Goal: Navigation & Orientation: Find specific page/section

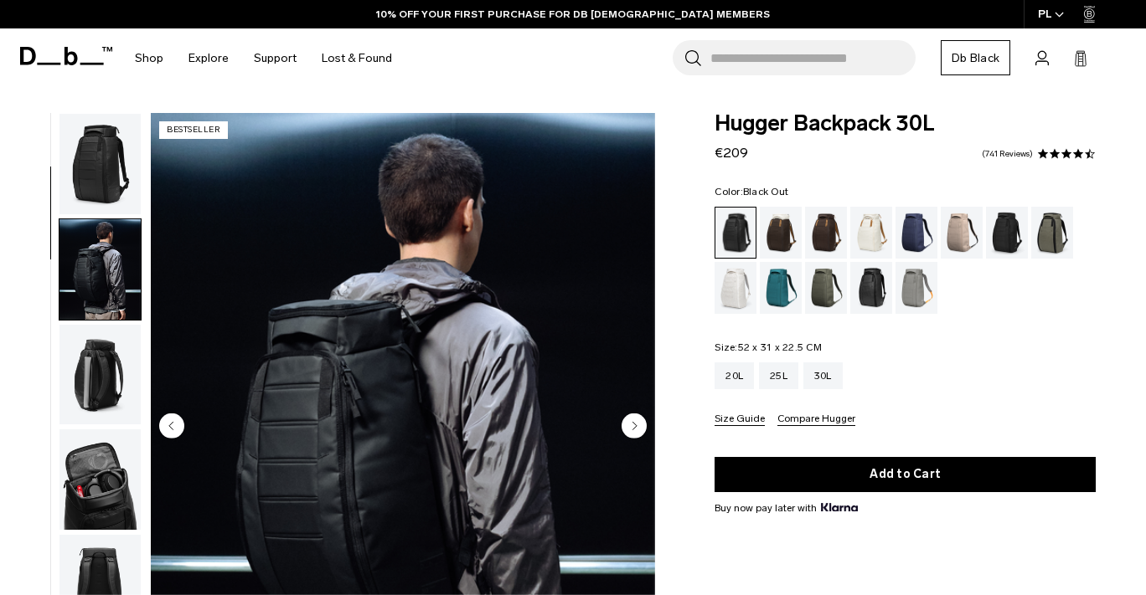
click at [103, 325] on img "button" at bounding box center [99, 375] width 81 height 100
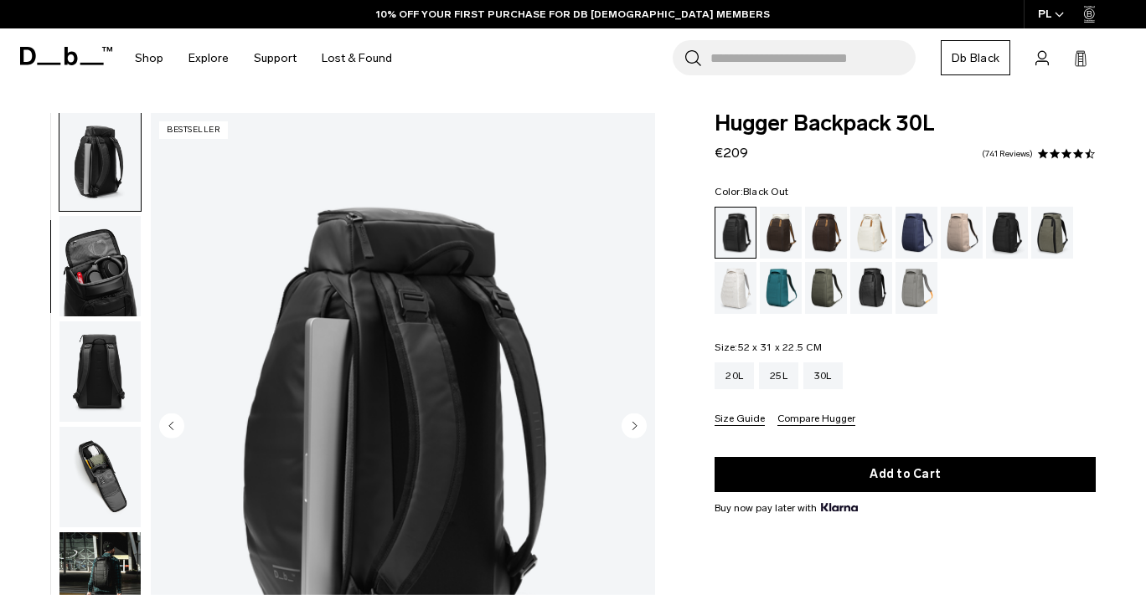
click at [103, 348] on img "button" at bounding box center [99, 372] width 81 height 100
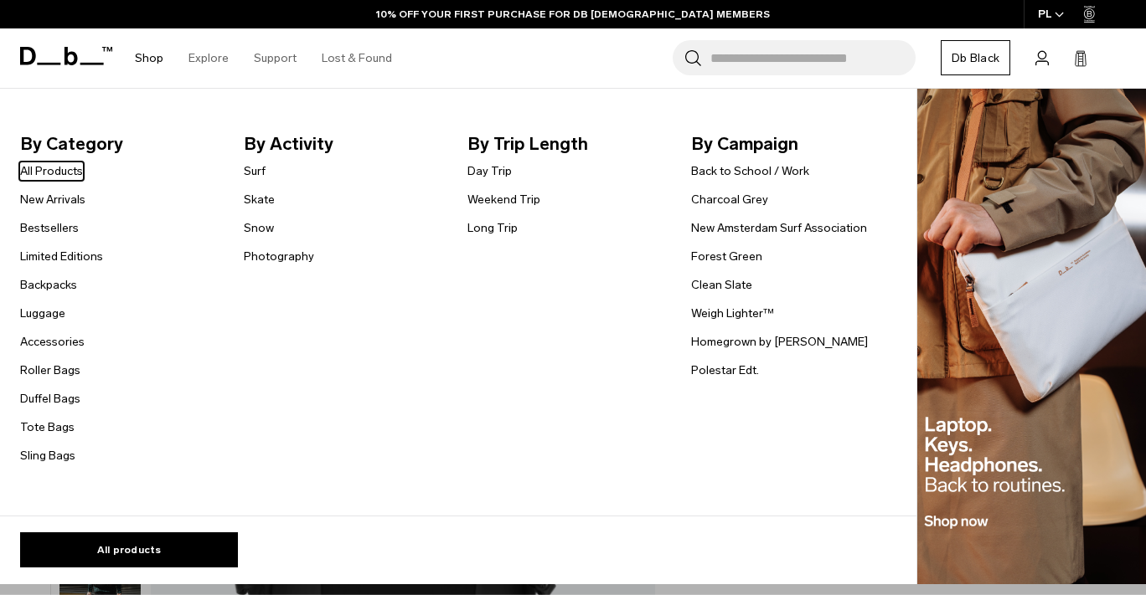
scroll to position [426, 0]
click at [156, 59] on link "Shop" at bounding box center [149, 57] width 28 height 59
click at [54, 163] on link "All Products" at bounding box center [51, 171] width 63 height 18
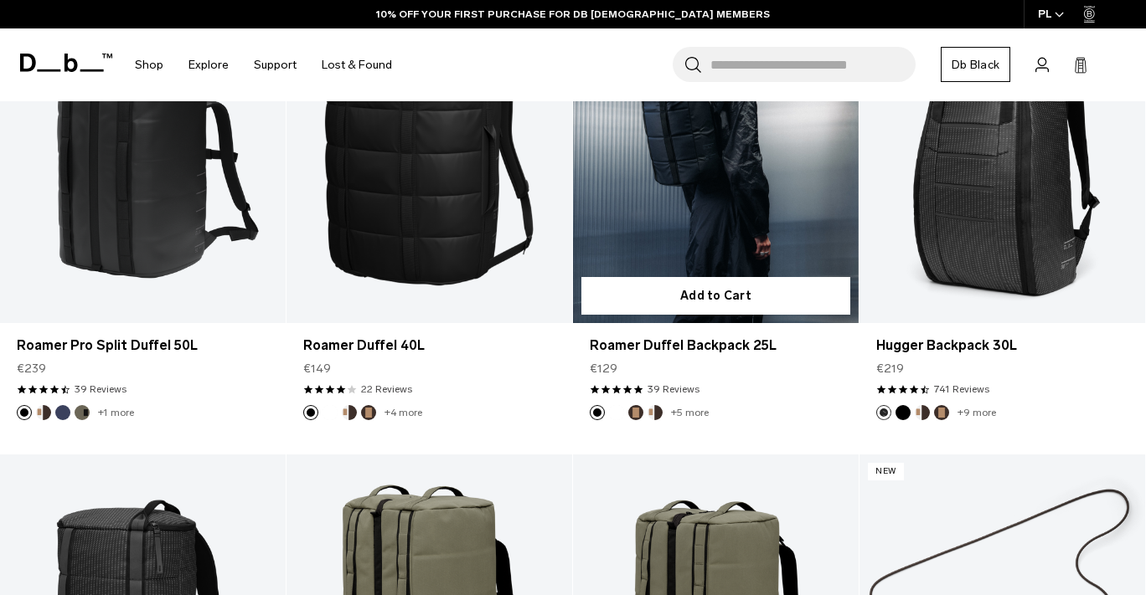
scroll to position [3541, 0]
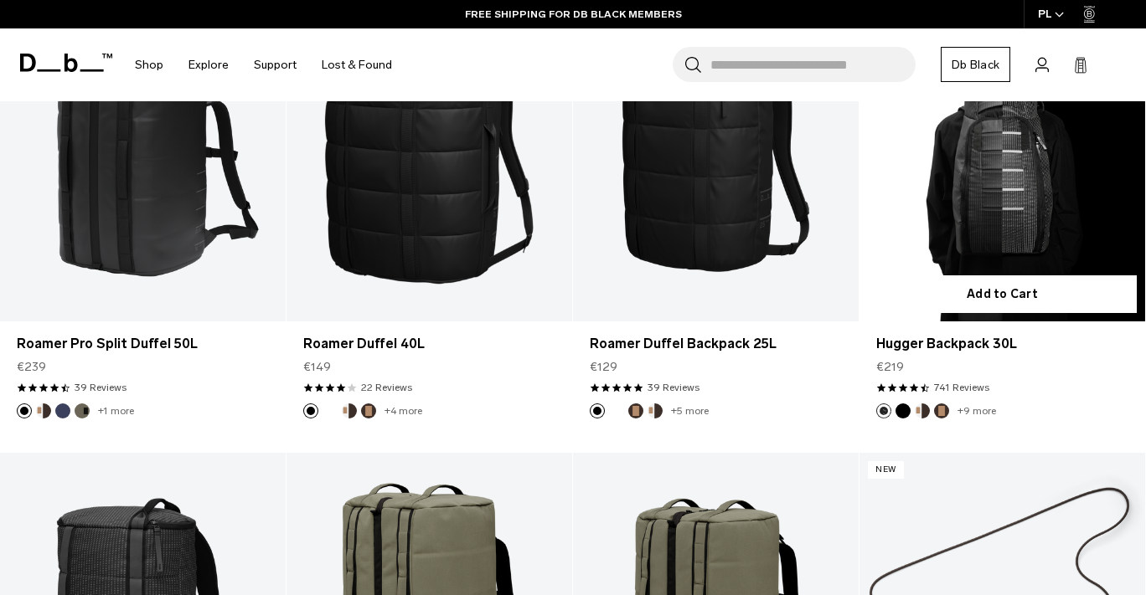
click at [988, 162] on link "Hugger Backpack 30L" at bounding box center [1002, 162] width 286 height 317
